Goal: Information Seeking & Learning: Learn about a topic

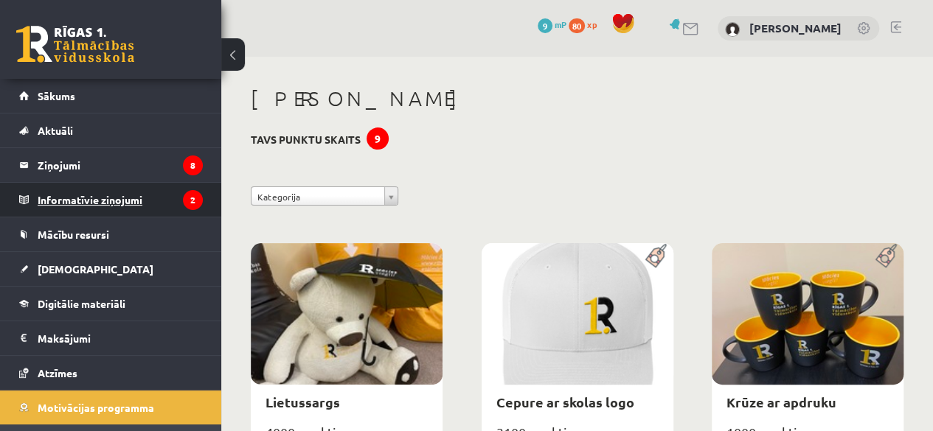
click at [106, 191] on legend "Informatīvie ziņojumi 2" at bounding box center [120, 200] width 165 height 34
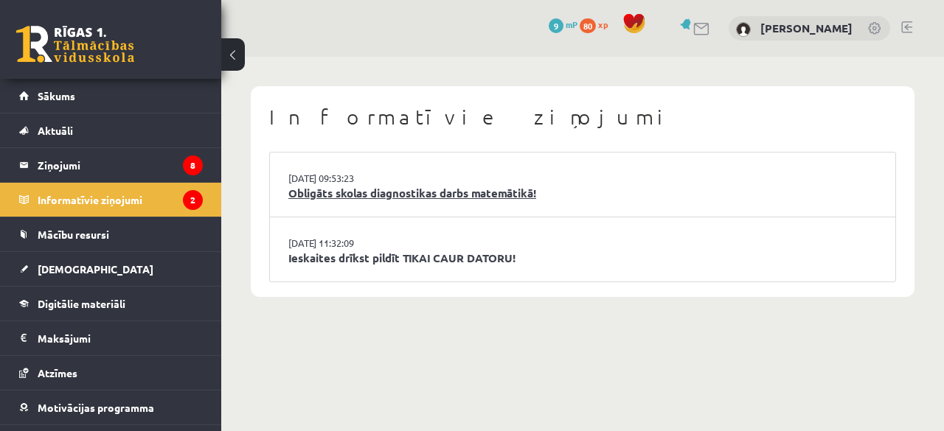
click at [376, 195] on link "Obligāts skolas diagnostikas darbs matemātikā!" at bounding box center [582, 193] width 589 height 17
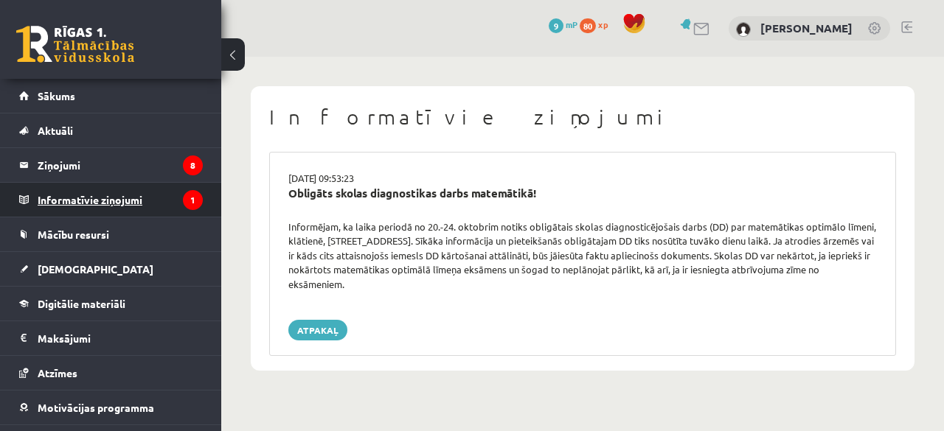
click at [90, 201] on legend "Informatīvie ziņojumi 1" at bounding box center [120, 200] width 165 height 34
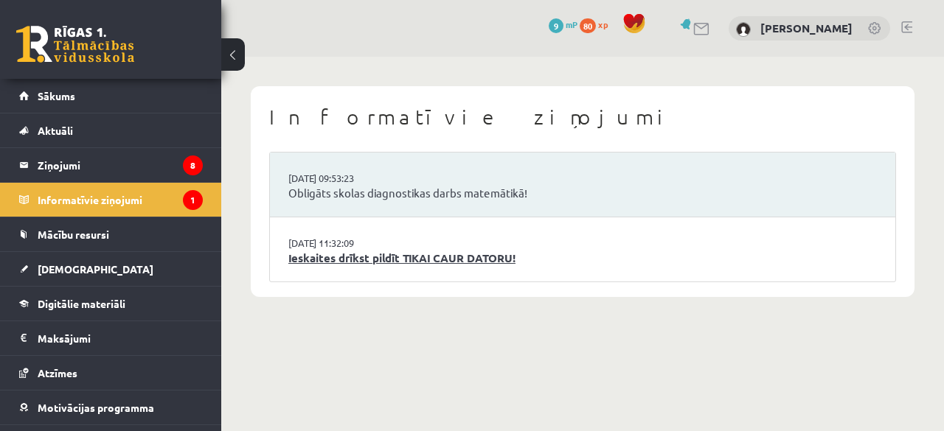
click at [387, 266] on link "Ieskaites drīkst pildīt TIKAI CAUR DATORU!" at bounding box center [582, 258] width 589 height 17
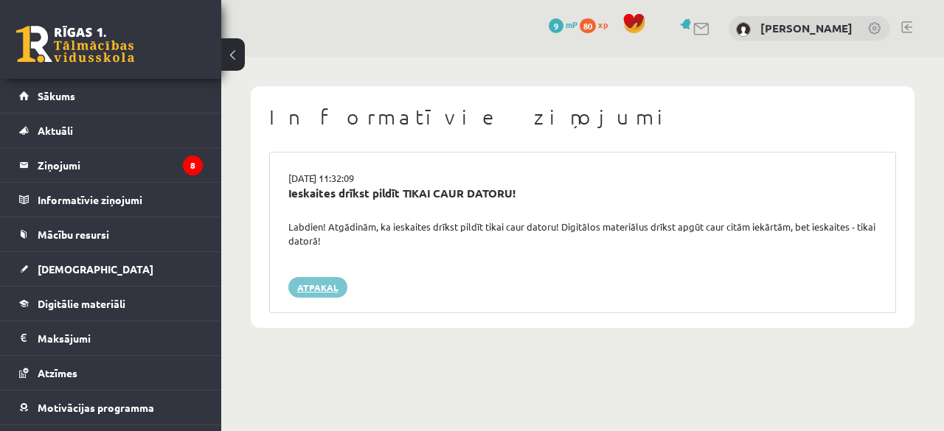
click at [320, 278] on link "Atpakaļ" at bounding box center [317, 287] width 59 height 21
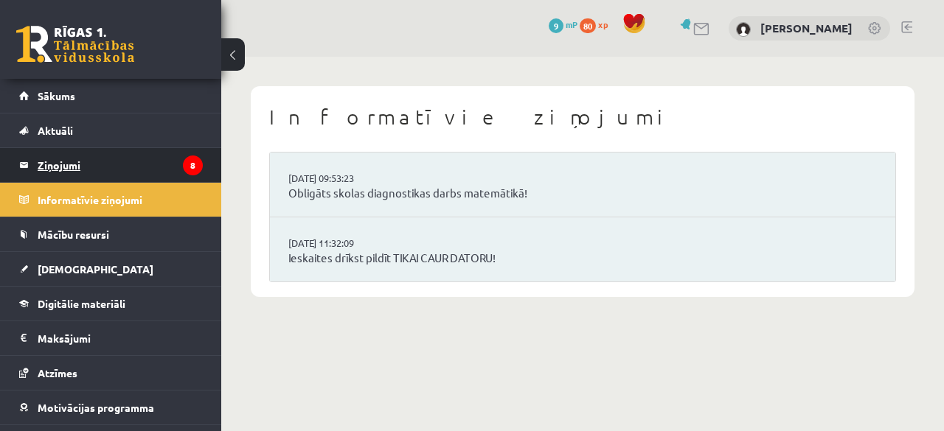
click at [115, 170] on legend "Ziņojumi 8" at bounding box center [120, 165] width 165 height 34
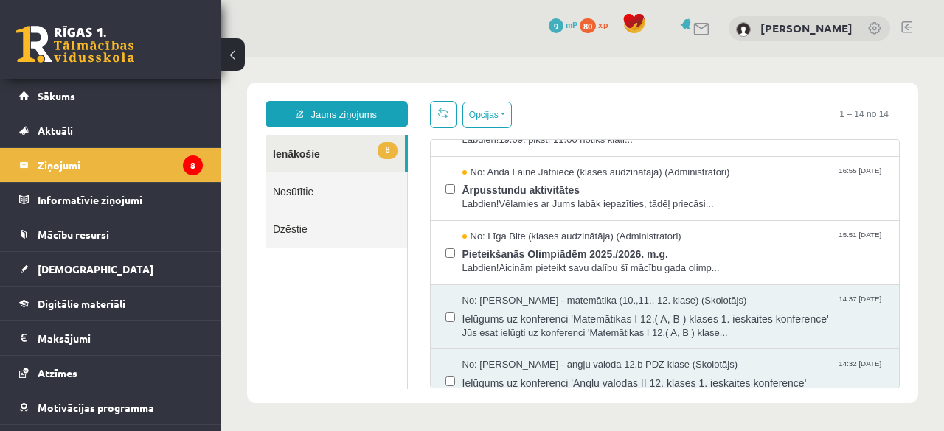
scroll to position [374, 0]
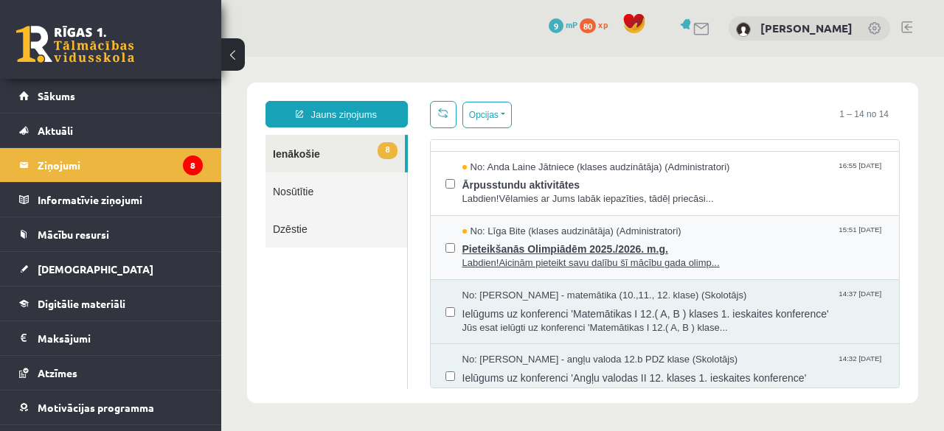
click at [530, 240] on span "Pieteikšanās Olimpiādēm 2025./2026. m.g." at bounding box center [673, 247] width 423 height 18
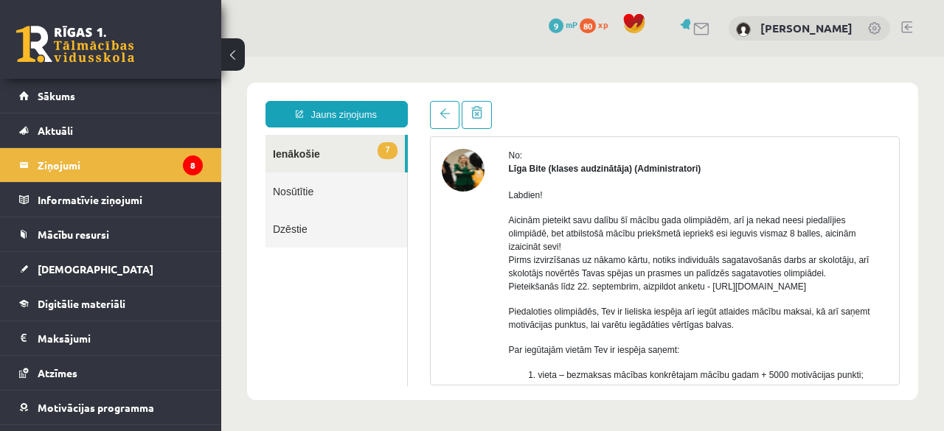
scroll to position [52, 0]
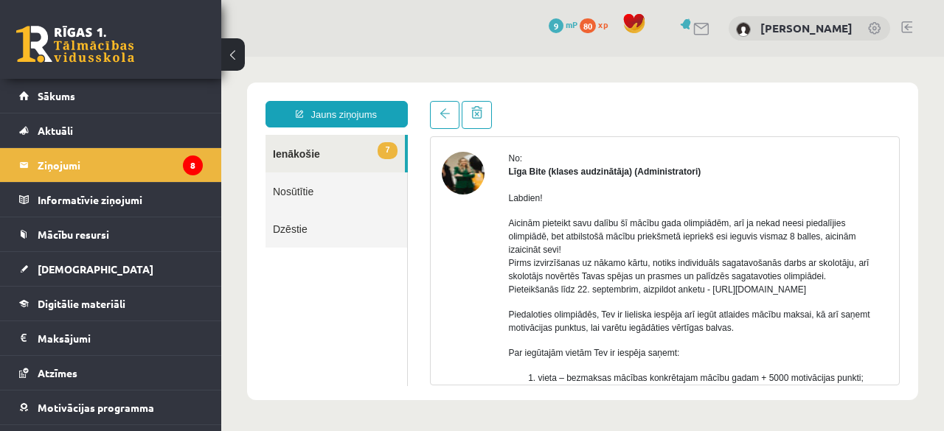
click at [344, 142] on link "7 Ienākošie" at bounding box center [335, 154] width 139 height 38
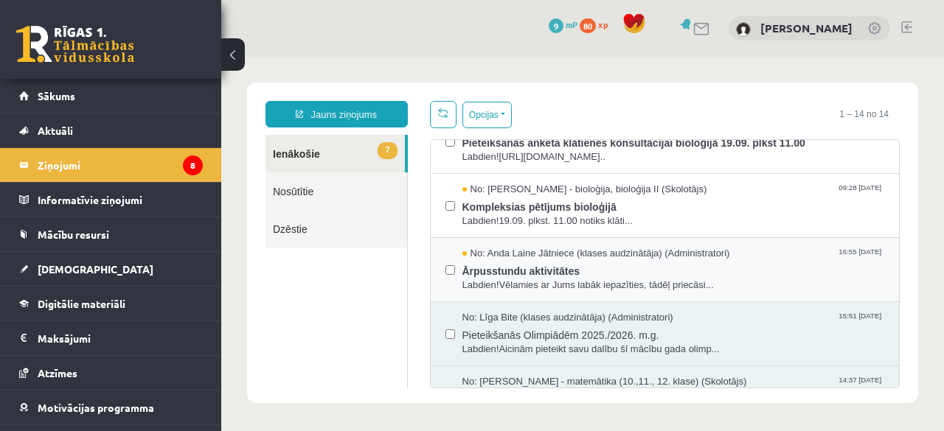
scroll to position [287, 0]
click at [623, 262] on span "Ārpusstundu aktivitātes" at bounding box center [673, 270] width 423 height 18
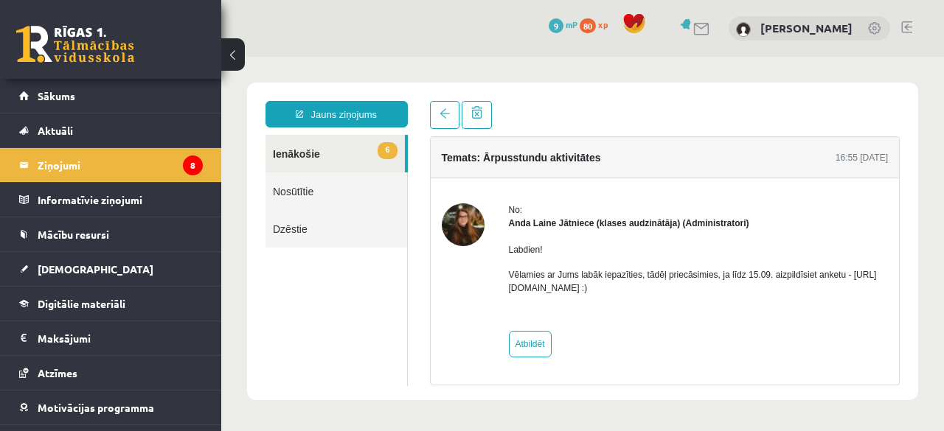
scroll to position [0, 0]
click at [366, 160] on link "6 Ienākošie" at bounding box center [335, 154] width 139 height 38
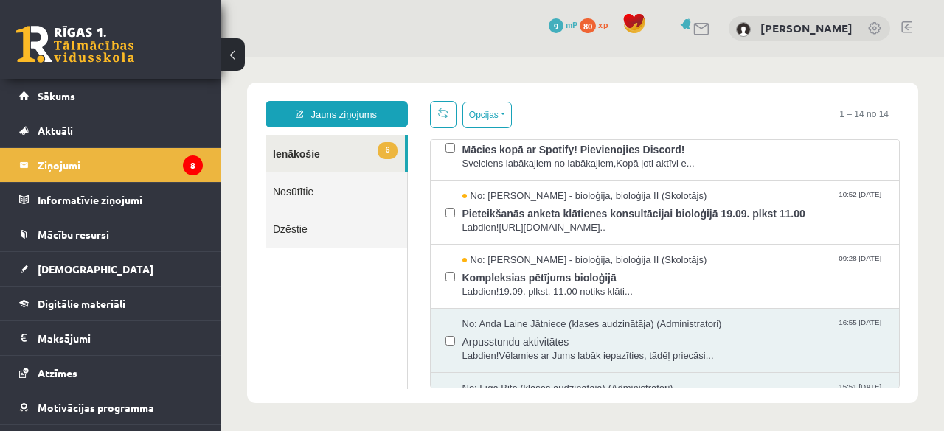
scroll to position [238, 0]
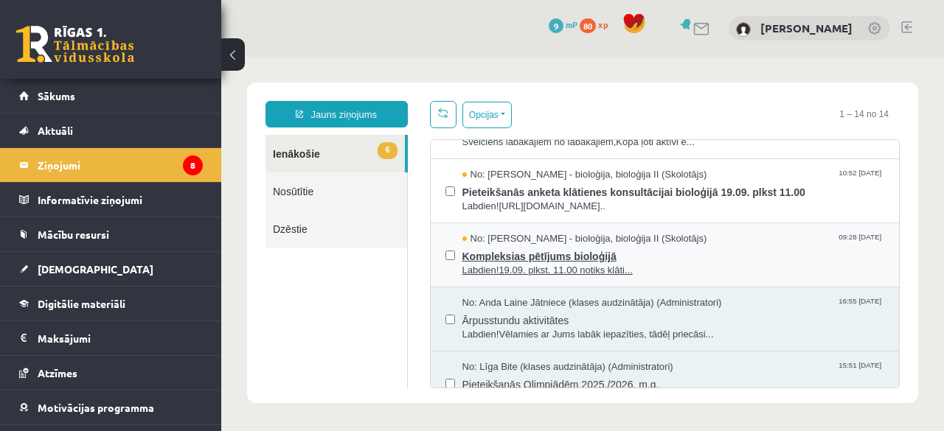
click at [639, 246] on span "Kompleksias pētījums bioloģijā" at bounding box center [673, 255] width 423 height 18
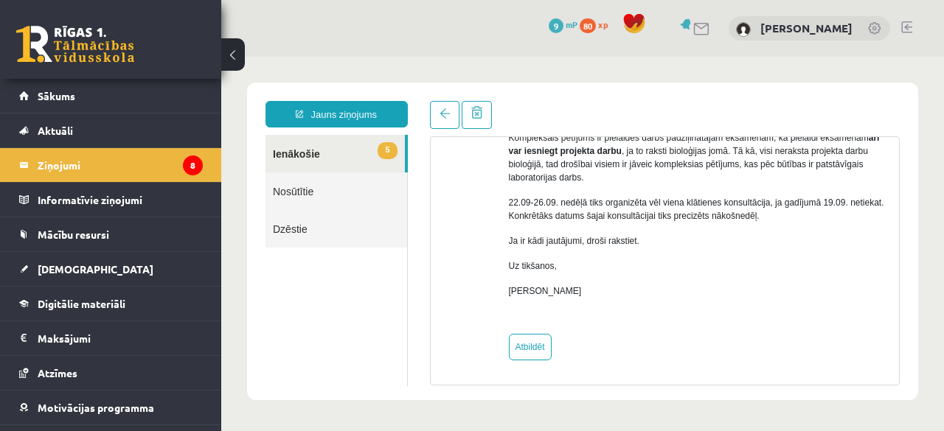
scroll to position [0, 0]
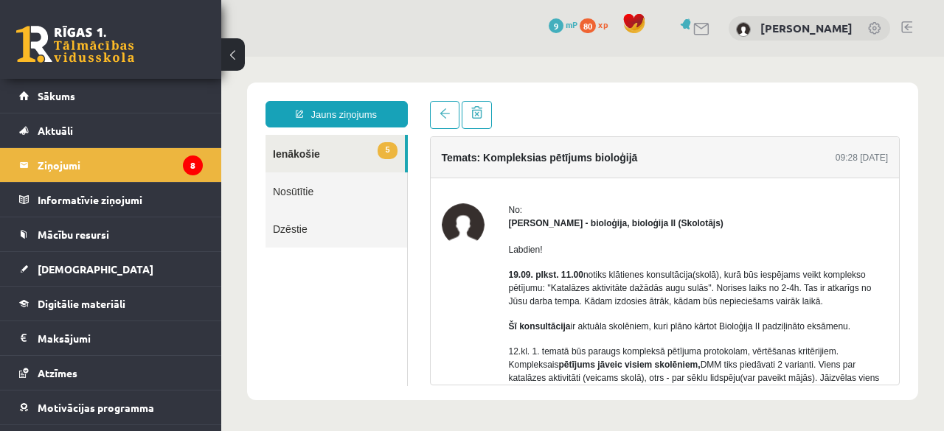
click at [350, 164] on link "5 Ienākošie" at bounding box center [335, 154] width 139 height 38
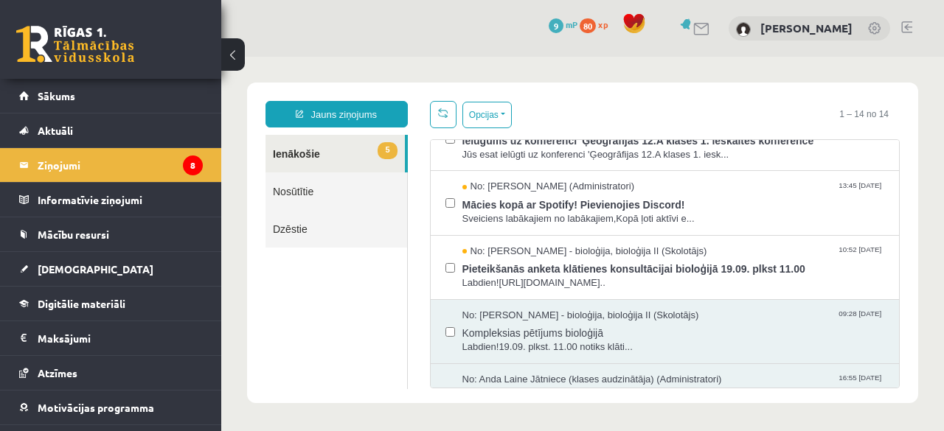
scroll to position [165, 0]
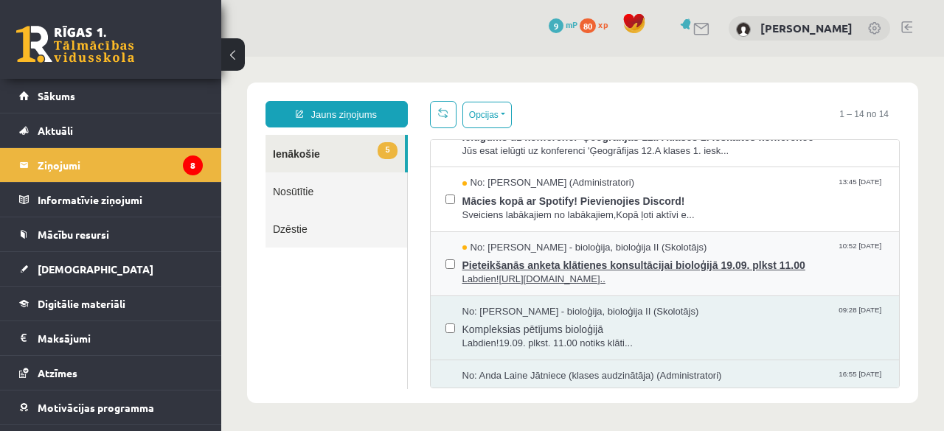
click at [588, 246] on span "No: Elza Saulīte - bioloģija, bioloģija II (Skolotājs)" at bounding box center [584, 248] width 245 height 14
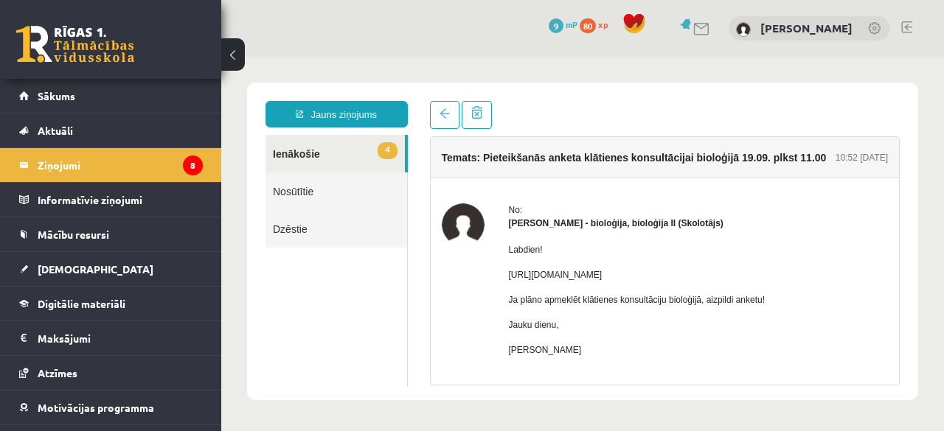
scroll to position [0, 0]
click at [336, 160] on link "4 Ienākošie" at bounding box center [335, 154] width 139 height 38
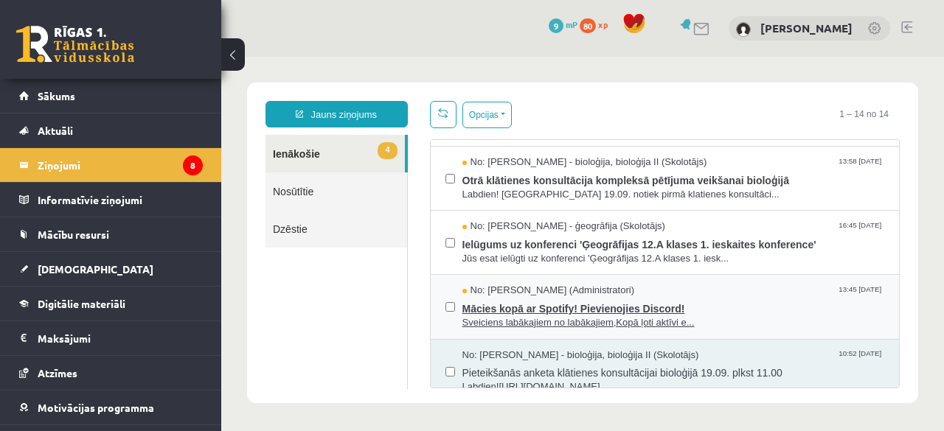
click at [563, 311] on span "Mācies kopā ar Spotify! Pievienojies Discord!" at bounding box center [673, 307] width 423 height 18
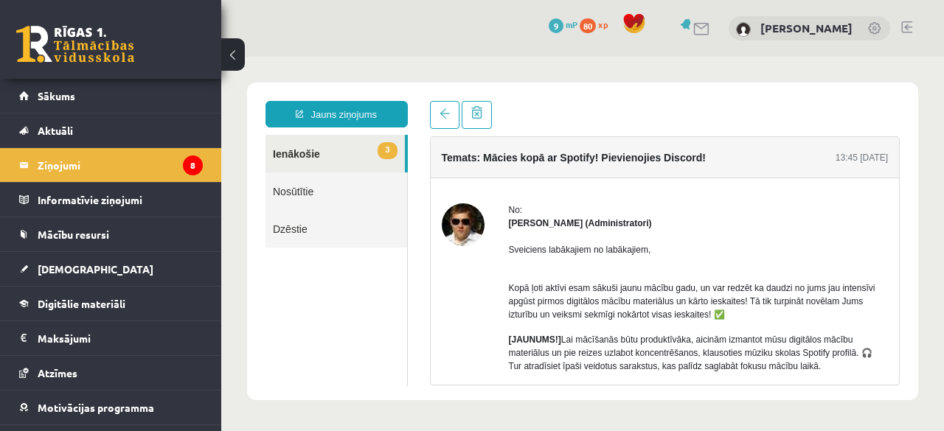
click at [354, 153] on link "3 Ienākošie" at bounding box center [335, 154] width 139 height 38
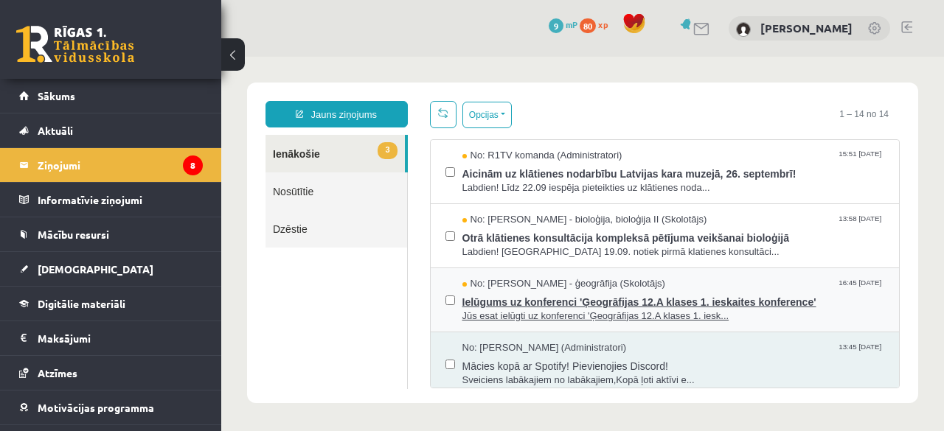
click at [731, 291] on span "Ielūgums uz konferenci 'Ģeogrāfijas 12.A klases 1. ieskaites konference'" at bounding box center [673, 300] width 423 height 18
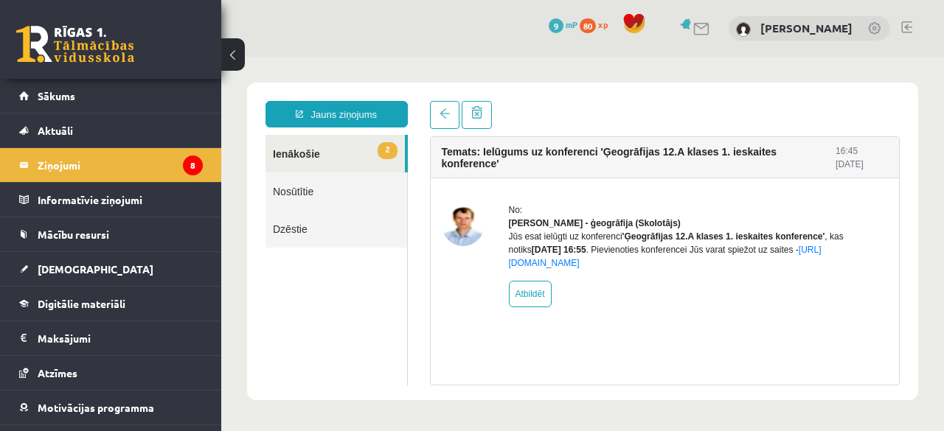
click at [369, 138] on link "2 Ienākošie" at bounding box center [335, 154] width 139 height 38
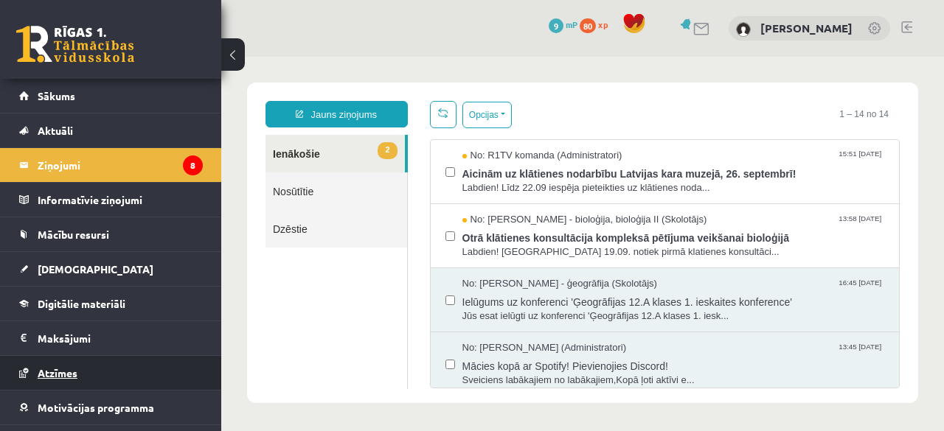
click at [67, 368] on span "Atzīmes" at bounding box center [58, 373] width 40 height 13
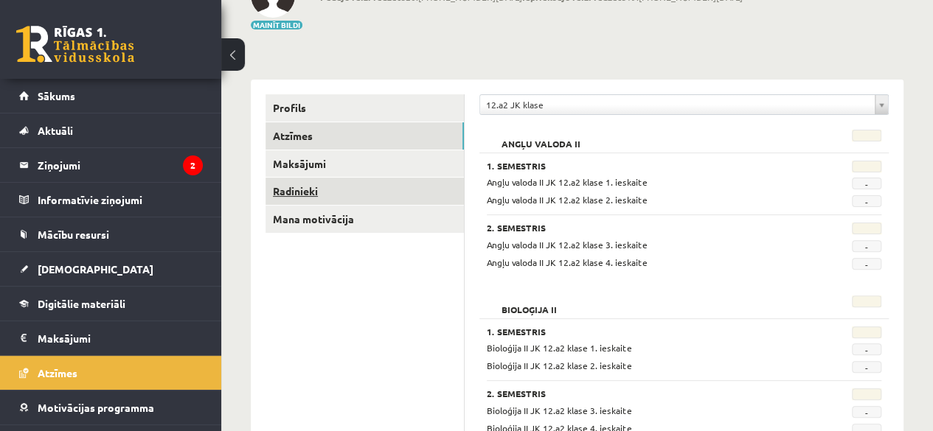
scroll to position [122, 0]
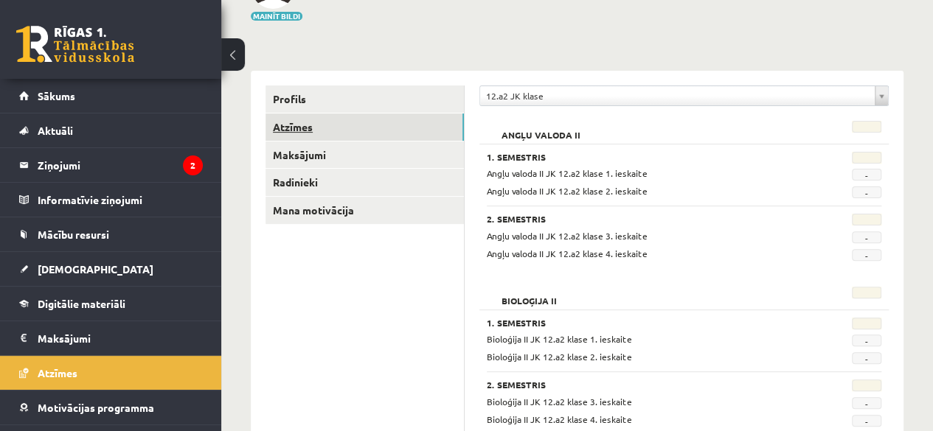
click at [303, 121] on link "Atzīmes" at bounding box center [365, 127] width 198 height 27
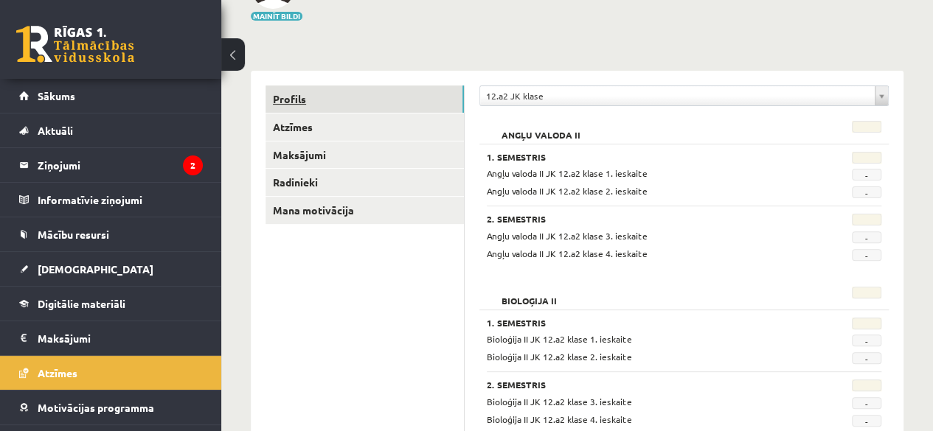
click at [307, 98] on link "Profils" at bounding box center [365, 99] width 198 height 27
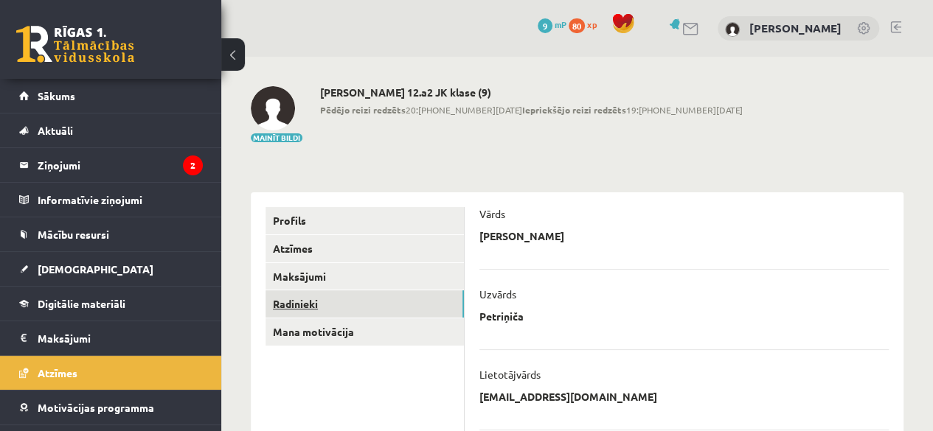
click at [305, 312] on link "Radinieki" at bounding box center [365, 304] width 198 height 27
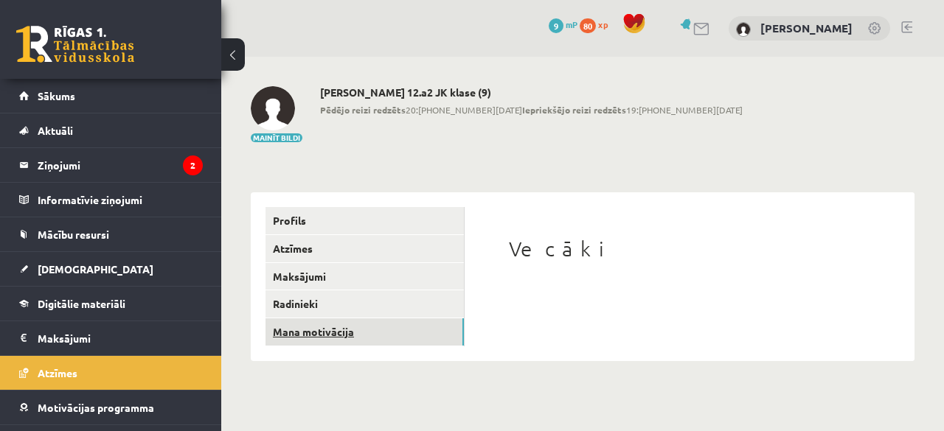
click at [378, 327] on link "Mana motivācija" at bounding box center [365, 332] width 198 height 27
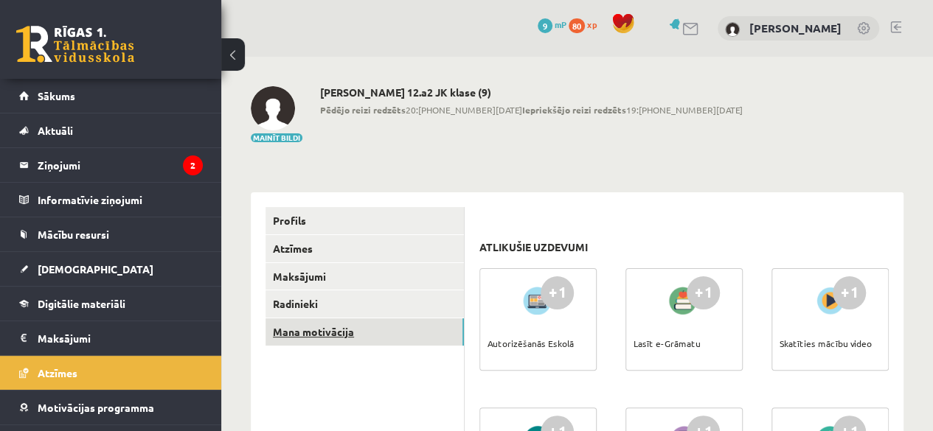
click at [378, 327] on link "Mana motivācija" at bounding box center [365, 332] width 198 height 27
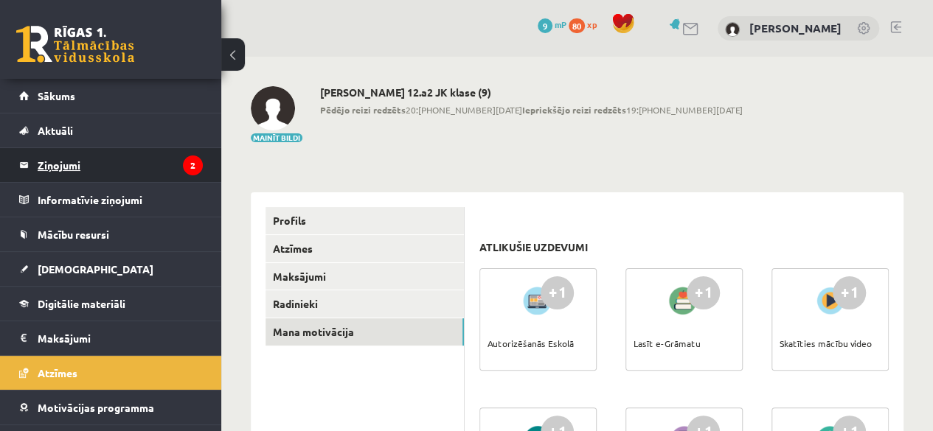
click at [117, 162] on legend "Ziņojumi 2" at bounding box center [120, 165] width 165 height 34
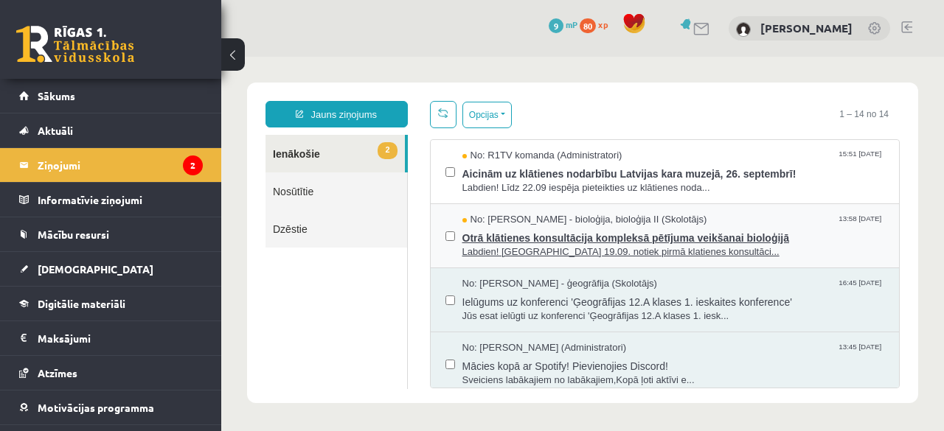
click at [686, 229] on span "Otrā klātienes konsultācija kompleksā pētījuma veikšanai bioloģijā" at bounding box center [673, 236] width 423 height 18
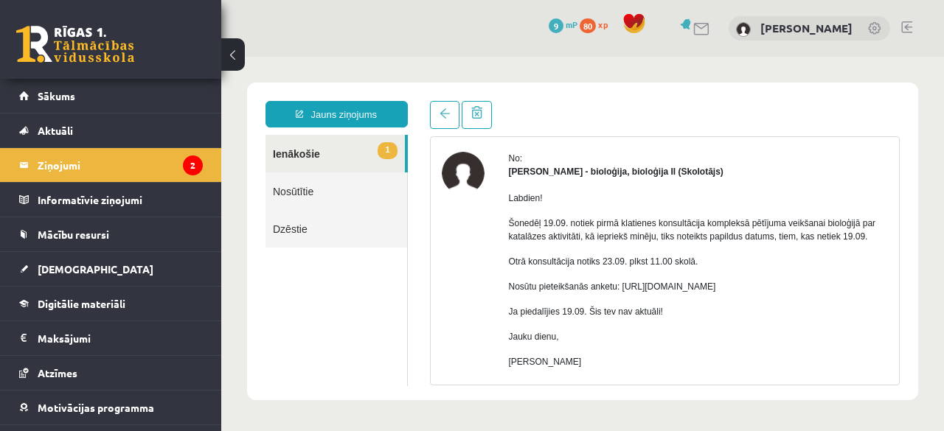
scroll to position [52, 0]
click at [358, 164] on link "1 Ienākošie" at bounding box center [335, 154] width 139 height 38
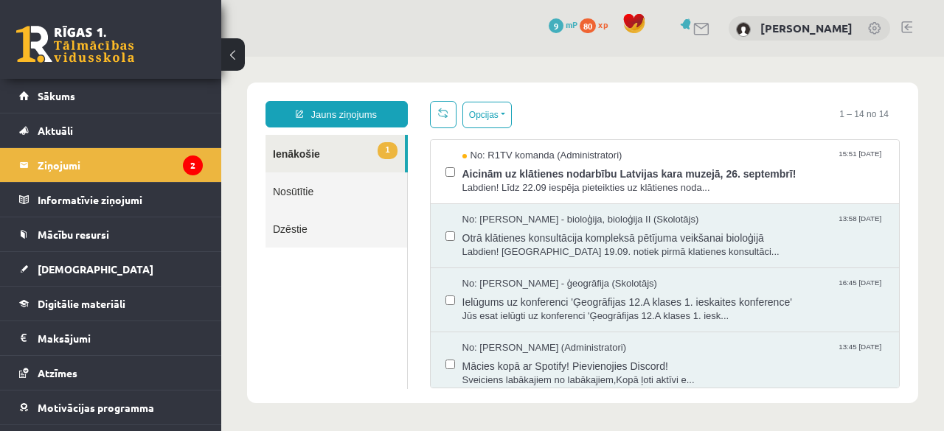
scroll to position [0, 0]
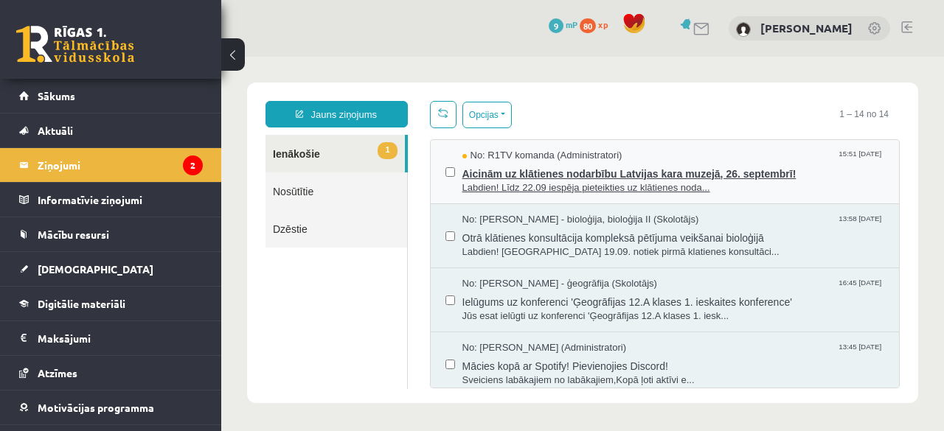
click at [661, 154] on div "No: R1TV komanda (Administratori) 15:51 16/09/2025" at bounding box center [673, 156] width 423 height 14
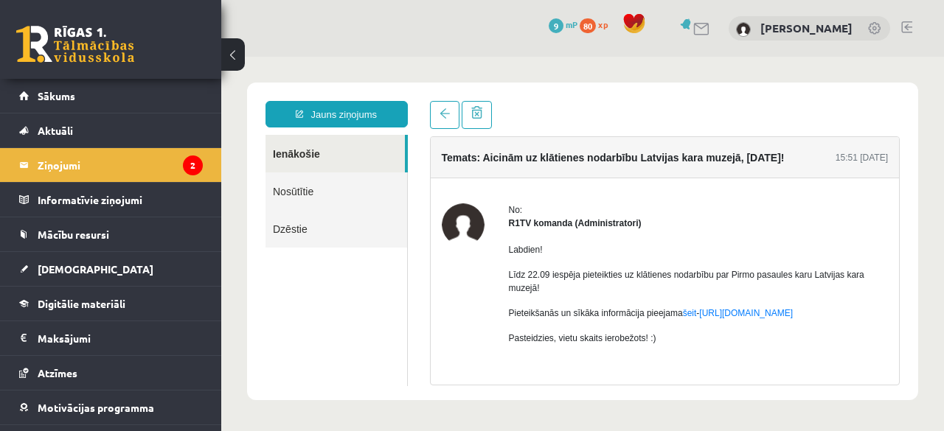
click at [623, 259] on div "Labdien! Līdz 22.09 iespēja pieteikties uz klātienes nodarbību par Pirmo pasaul…" at bounding box center [699, 312] width 380 height 165
click at [165, 169] on legend "Ziņojumi 2" at bounding box center [120, 165] width 165 height 34
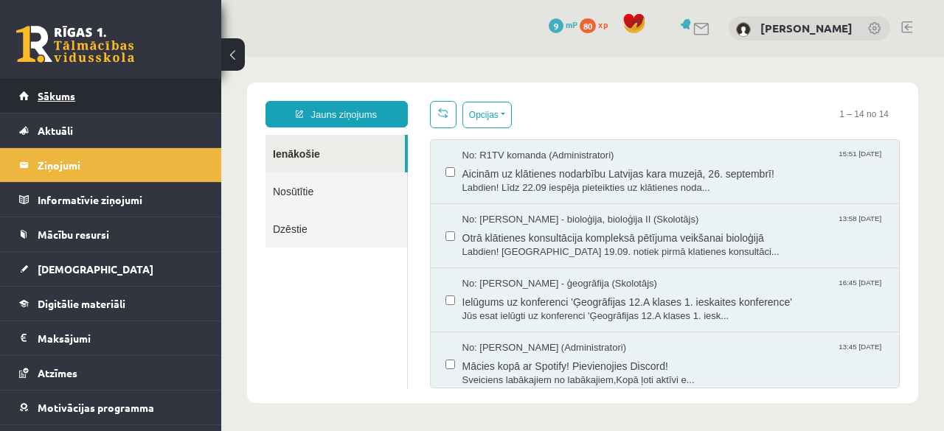
click at [87, 84] on link "Sākums" at bounding box center [111, 96] width 184 height 34
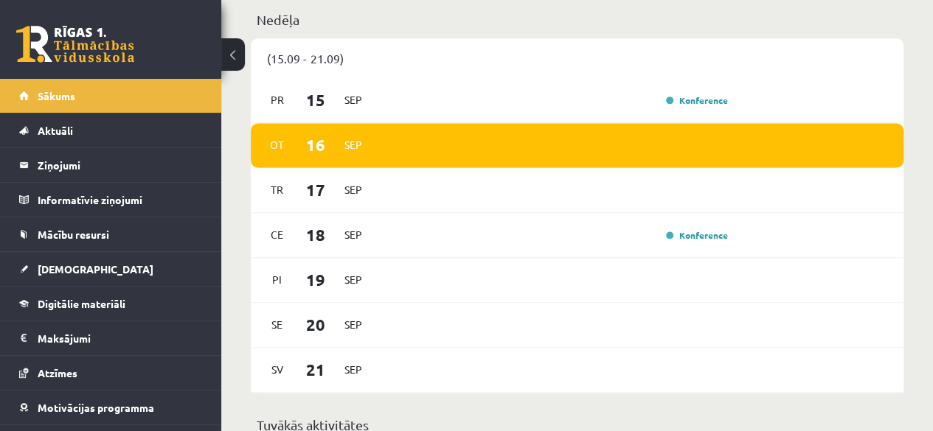
scroll to position [933, 0]
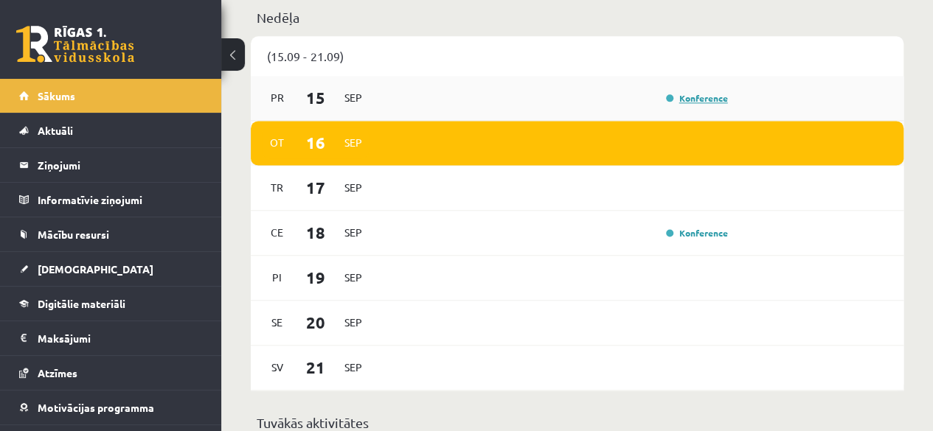
click at [692, 97] on link "Konference" at bounding box center [697, 98] width 62 height 12
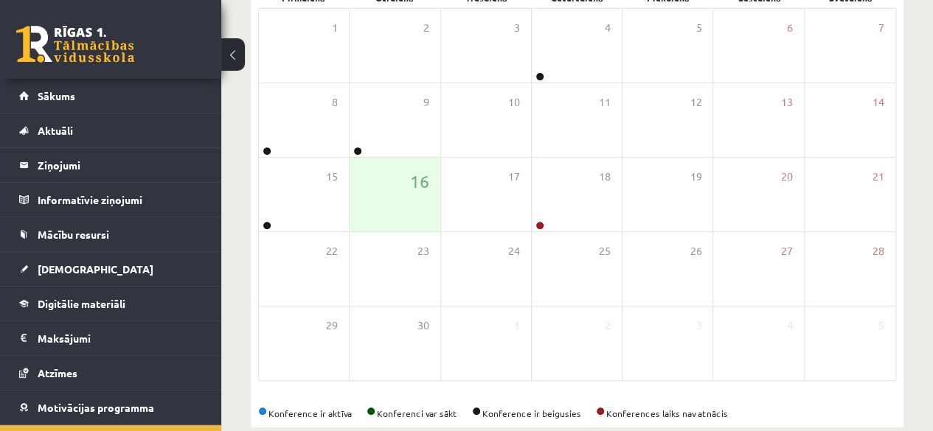
scroll to position [248, 0]
click at [58, 83] on link "Sākums" at bounding box center [111, 96] width 184 height 34
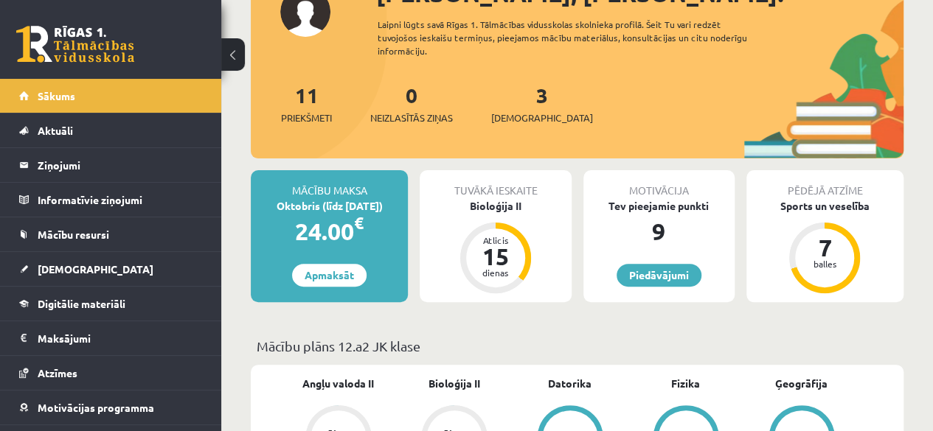
scroll to position [81, 0]
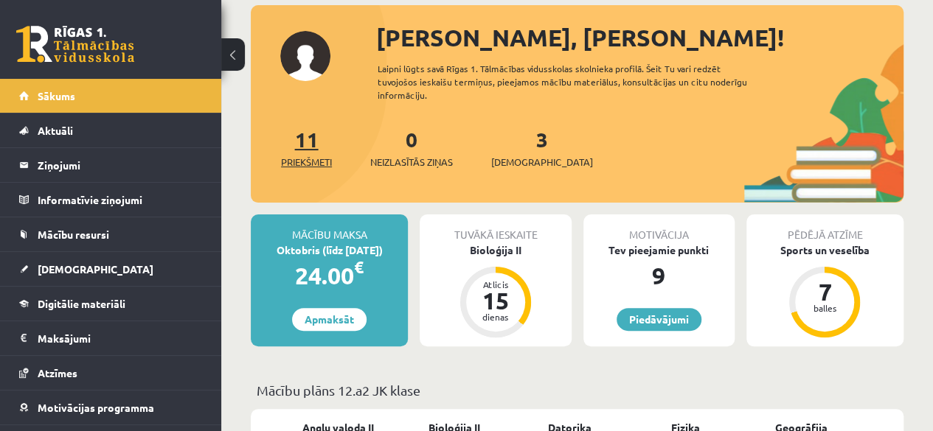
click at [310, 142] on link "11 Priekšmeti" at bounding box center [306, 148] width 51 height 44
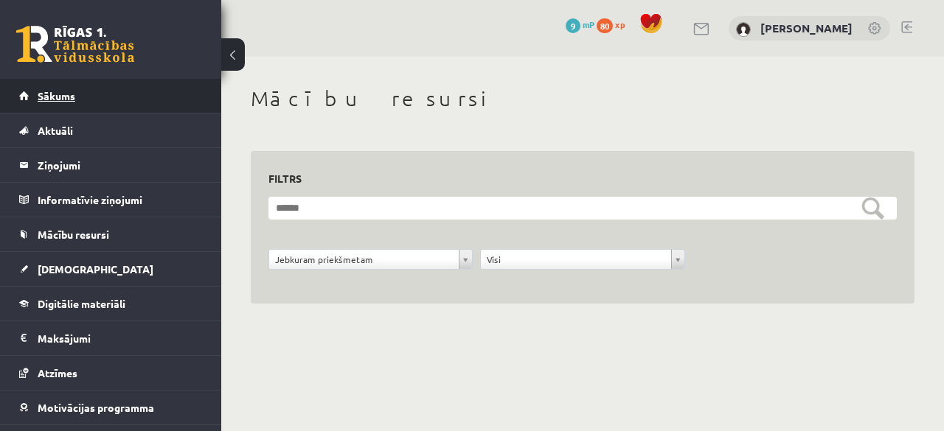
click at [32, 93] on link "Sākums" at bounding box center [111, 96] width 184 height 34
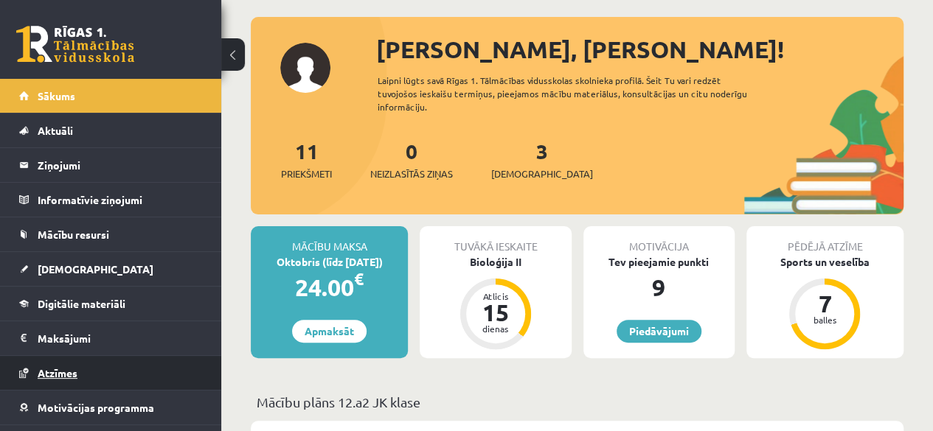
scroll to position [59, 0]
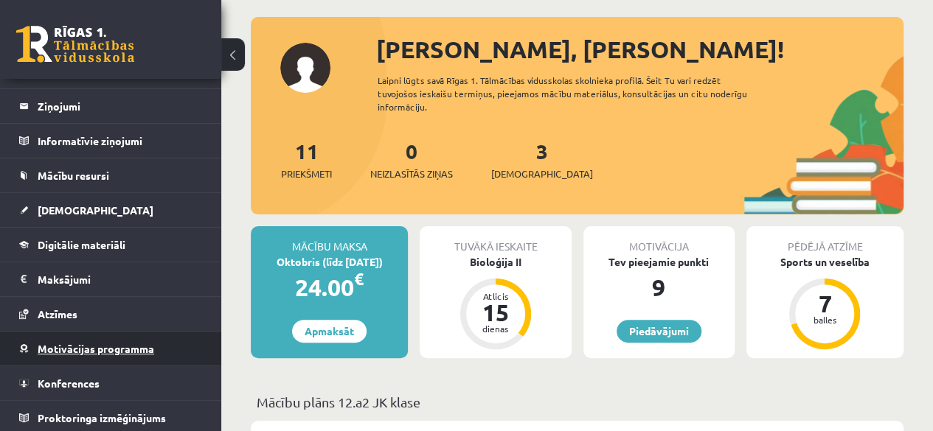
click at [138, 353] on link "Motivācijas programma" at bounding box center [111, 349] width 184 height 34
